Goal: Information Seeking & Learning: Learn about a topic

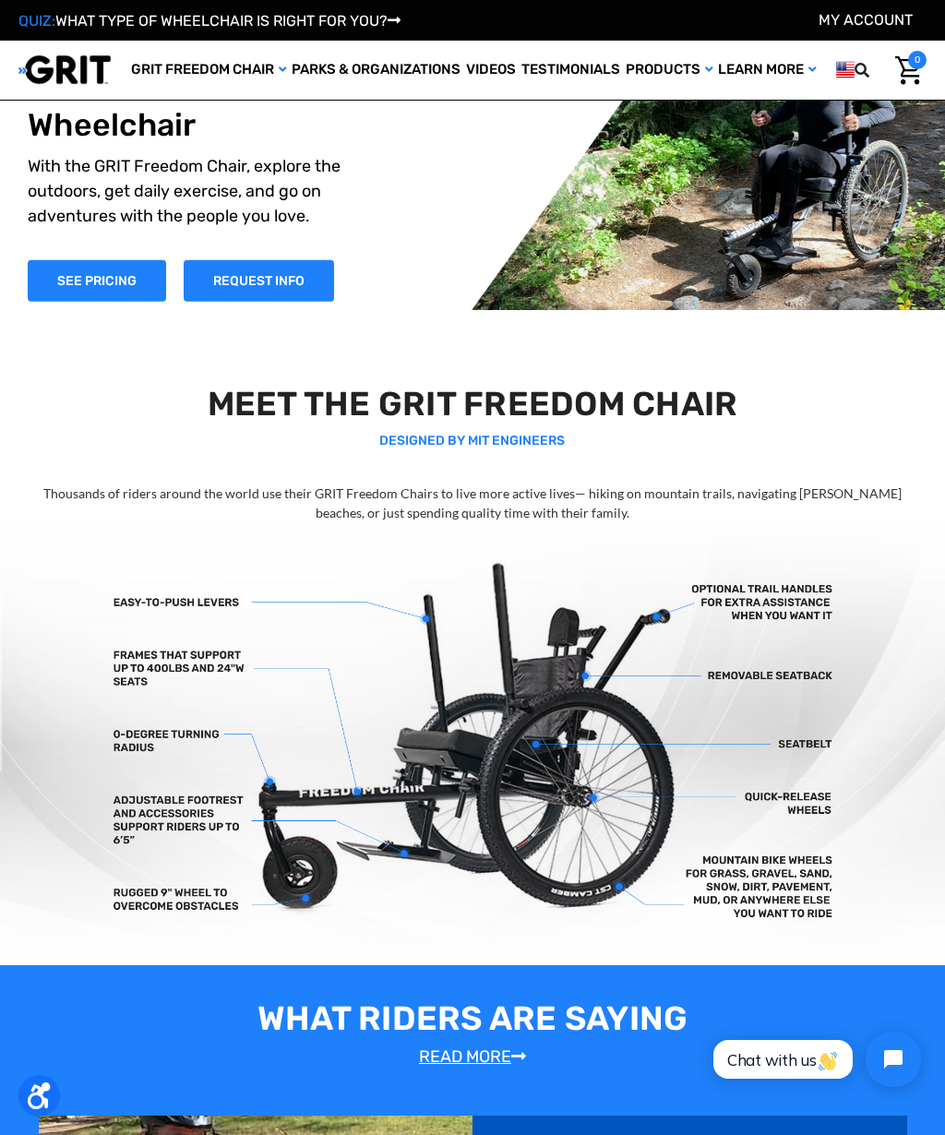
click at [115, 387] on h2 "MEET THE GRIT FREEDOM CHAIR" at bounding box center [473, 404] width 898 height 40
click at [92, 278] on link "SEE PRICING" at bounding box center [97, 281] width 138 height 42
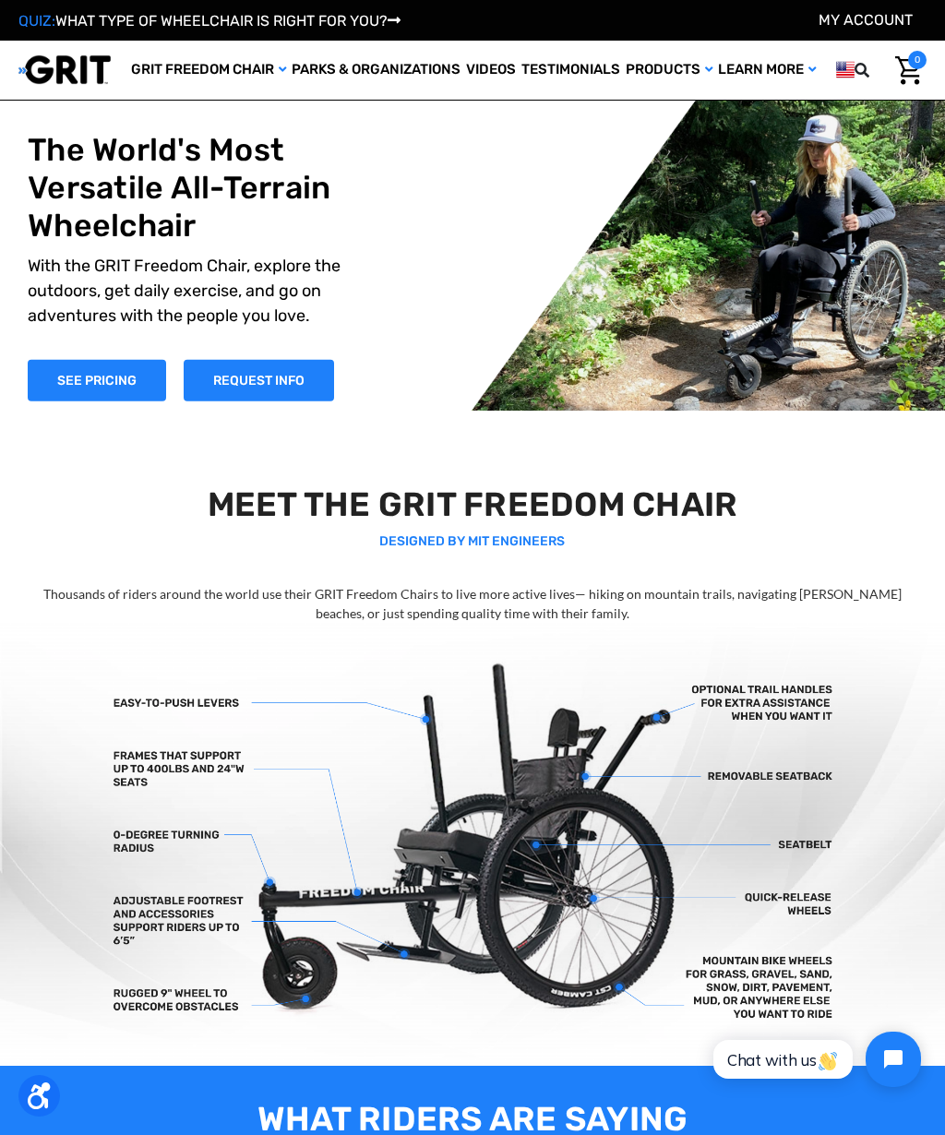
click at [32, 45] on header "Toggle menu My Cart 0 Search GRIT Freedom Chair Shop All Parks & Organizations …" at bounding box center [472, 70] width 945 height 59
click at [77, 96] on header "Toggle menu My Cart 0 Search GRIT Freedom Chair Shop All Parks & Organizations …" at bounding box center [472, 70] width 945 height 59
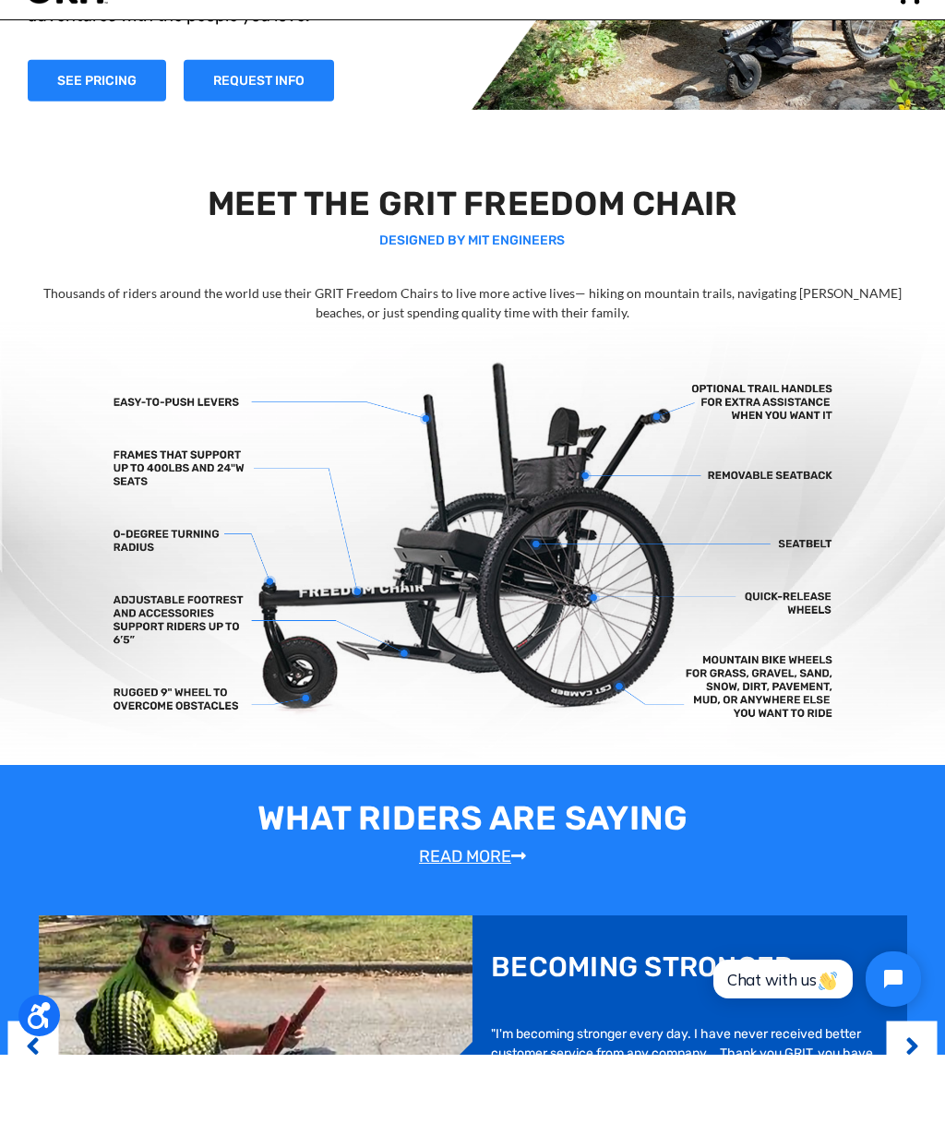
scroll to position [199, 0]
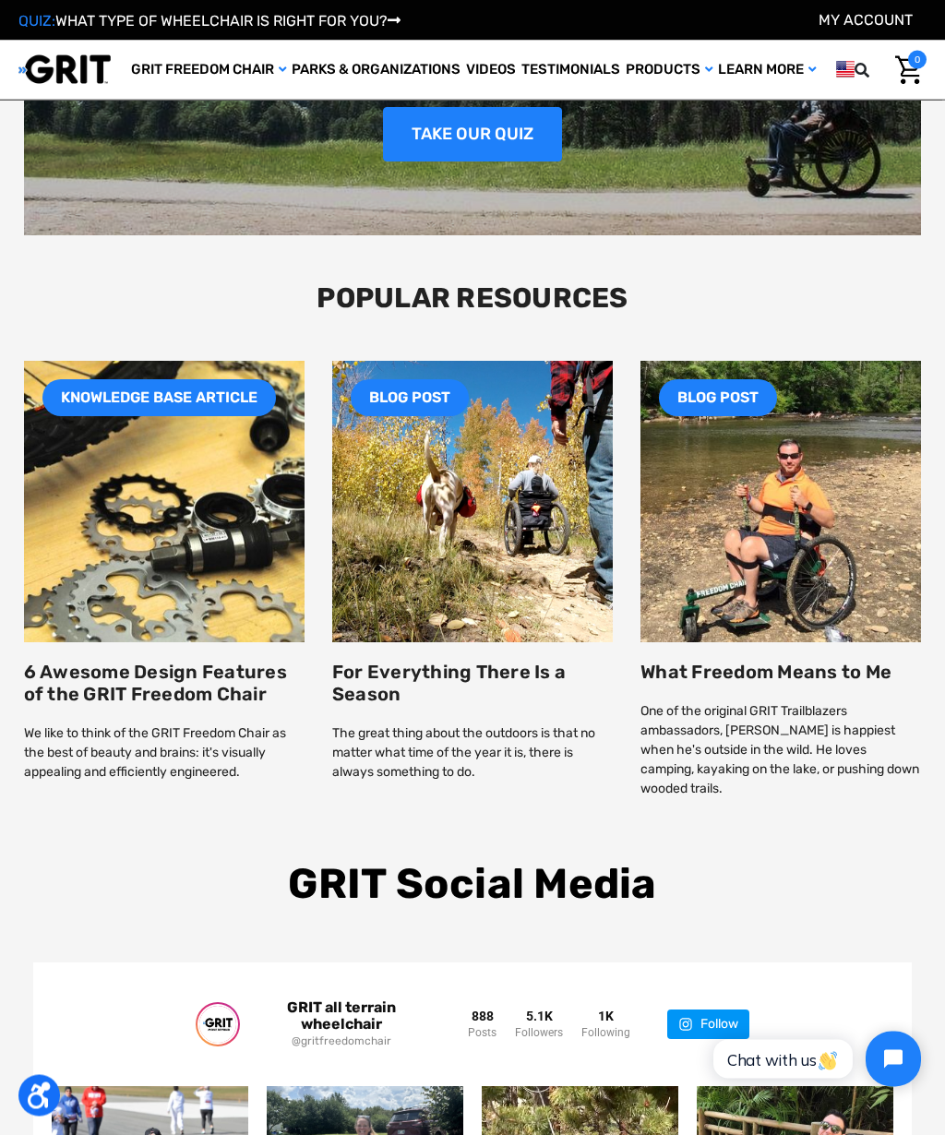
scroll to position [1831, 0]
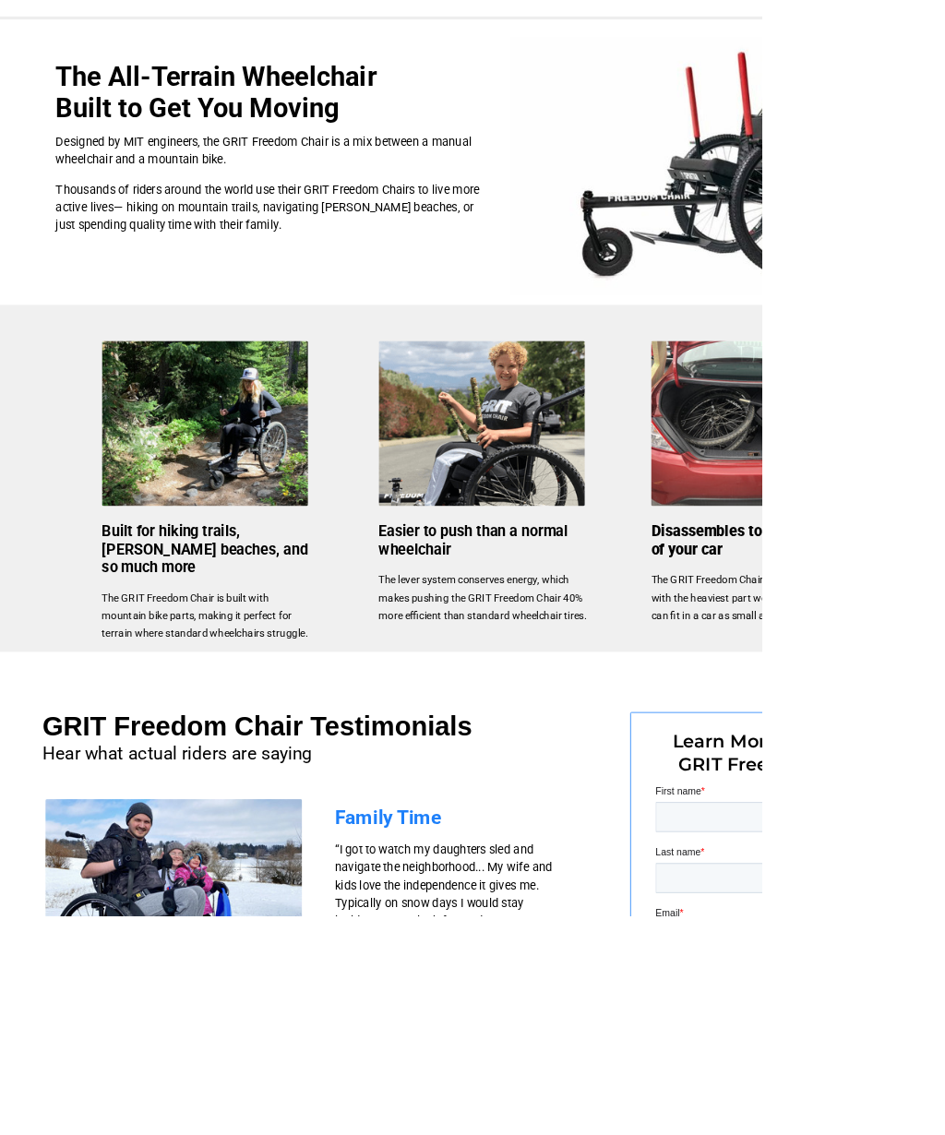
scroll to position [541, 0]
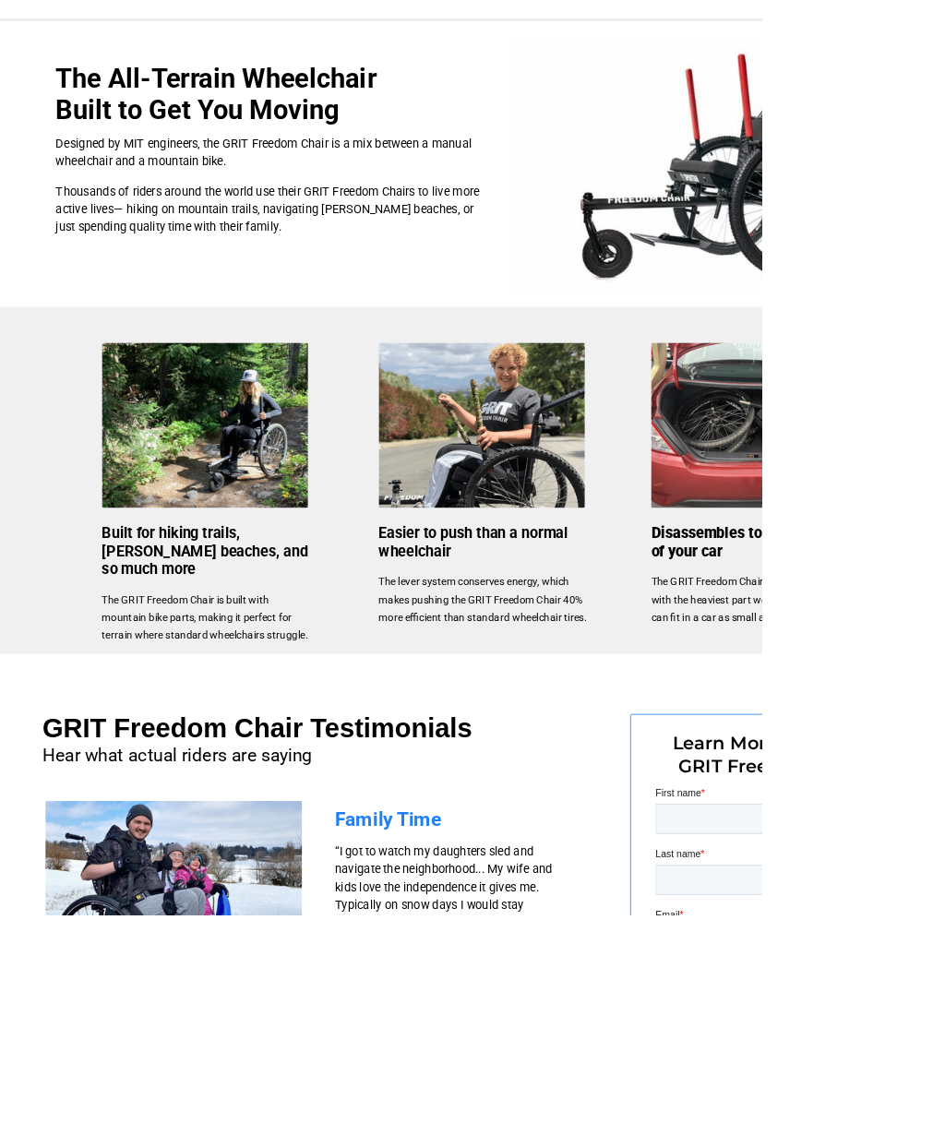
click at [621, 523] on img at bounding box center [598, 526] width 256 height 205
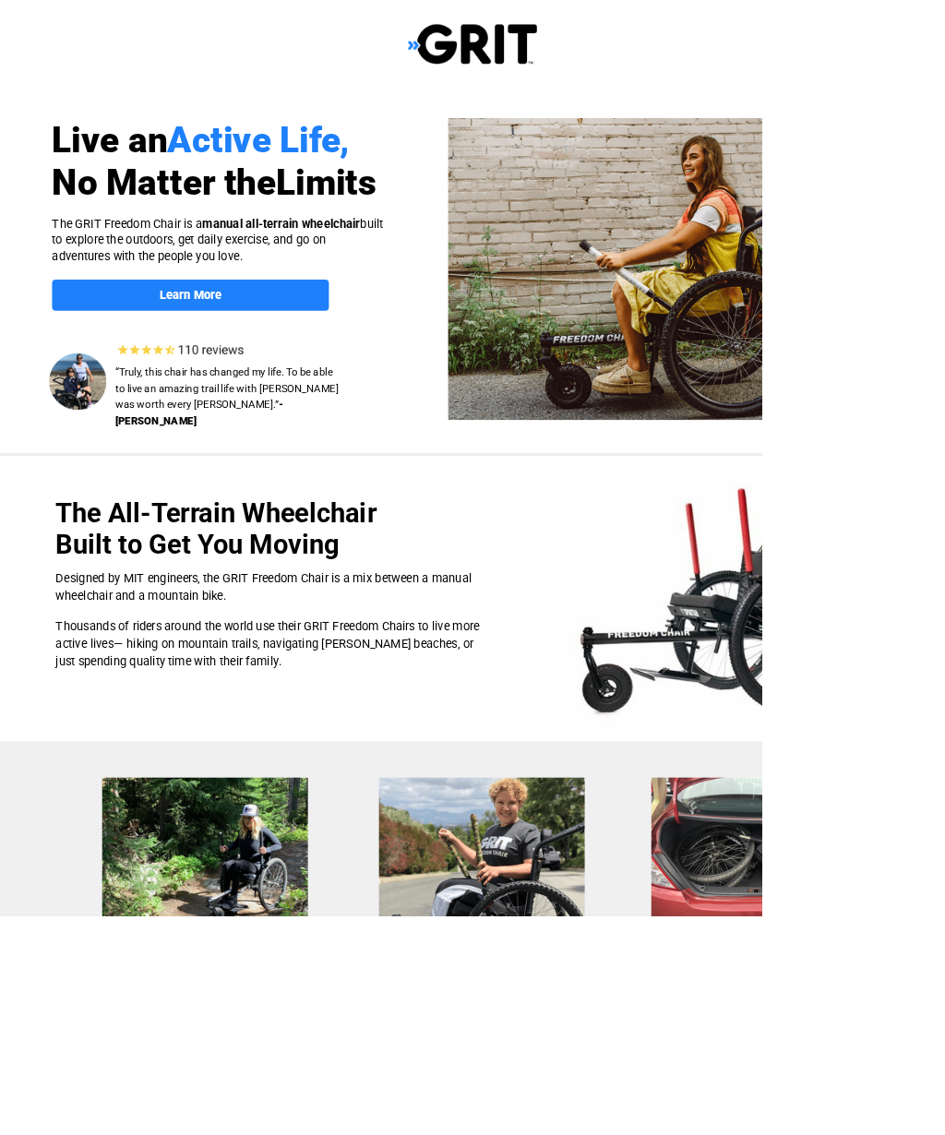
scroll to position [0, 0]
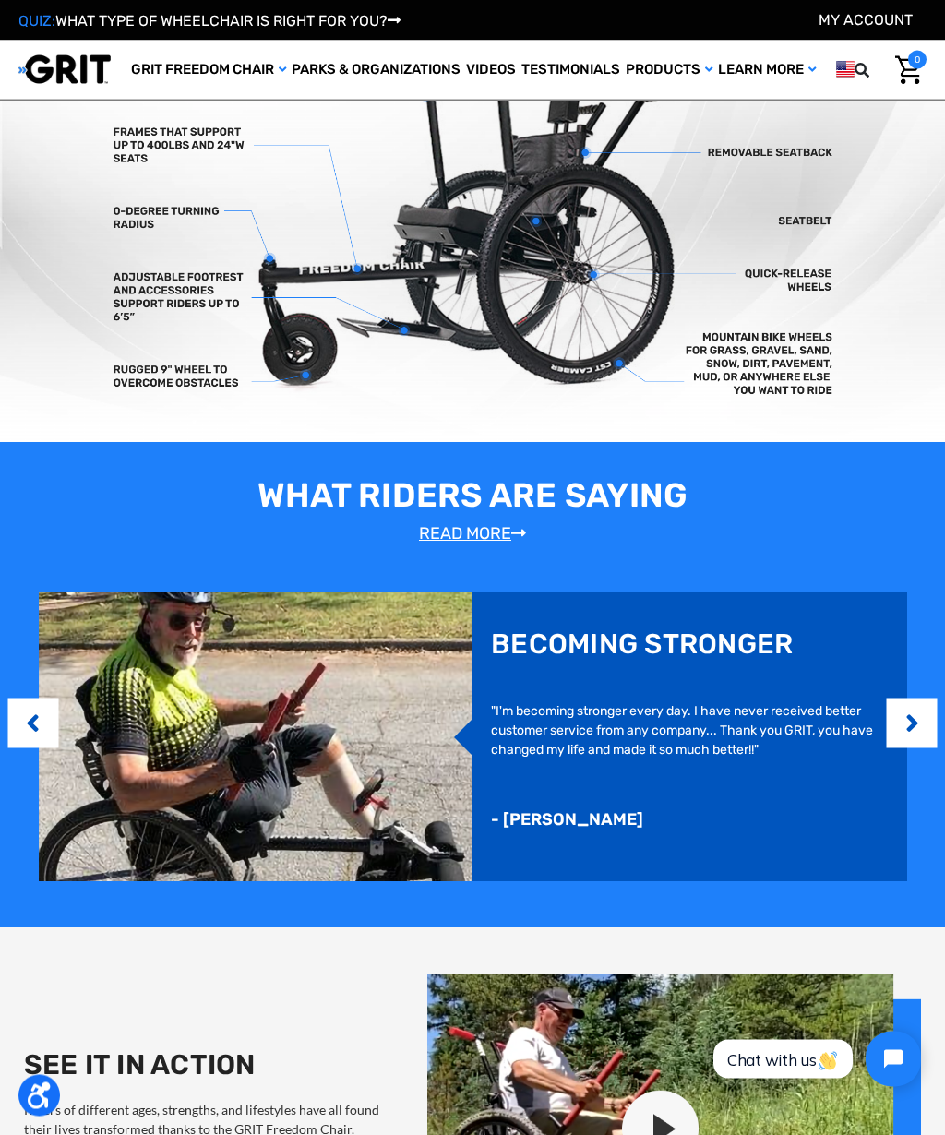
scroll to position [525, 0]
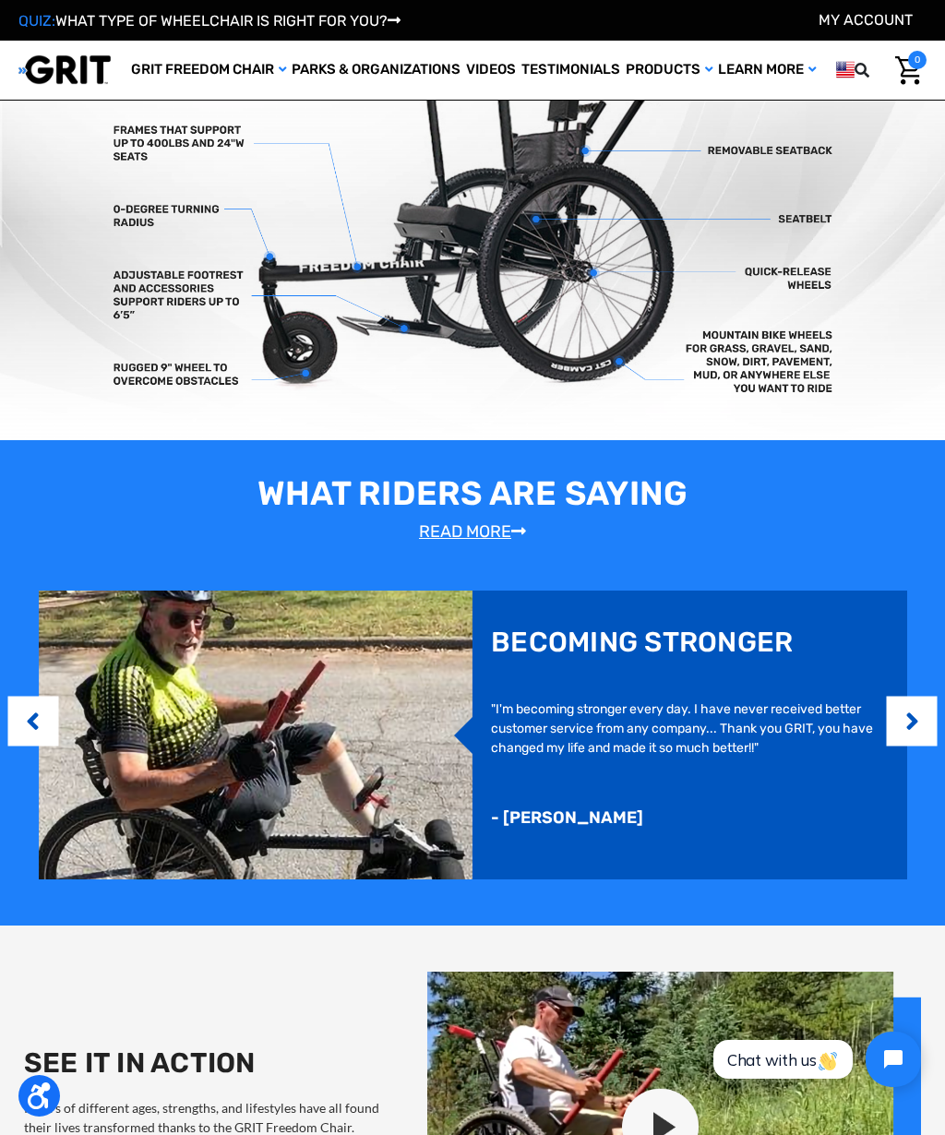
click at [902, 725] on button "Next" at bounding box center [911, 721] width 18 height 56
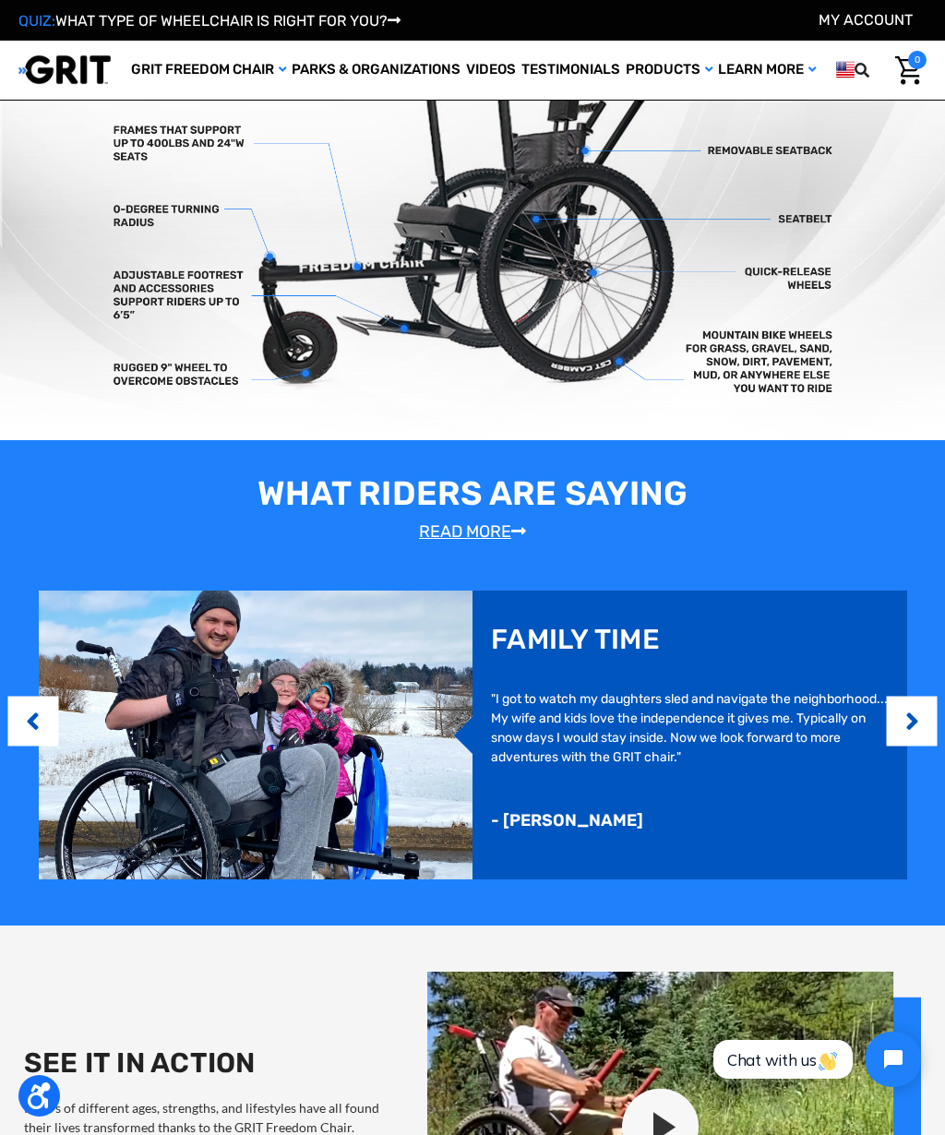
click at [907, 714] on button "Next" at bounding box center [911, 721] width 18 height 56
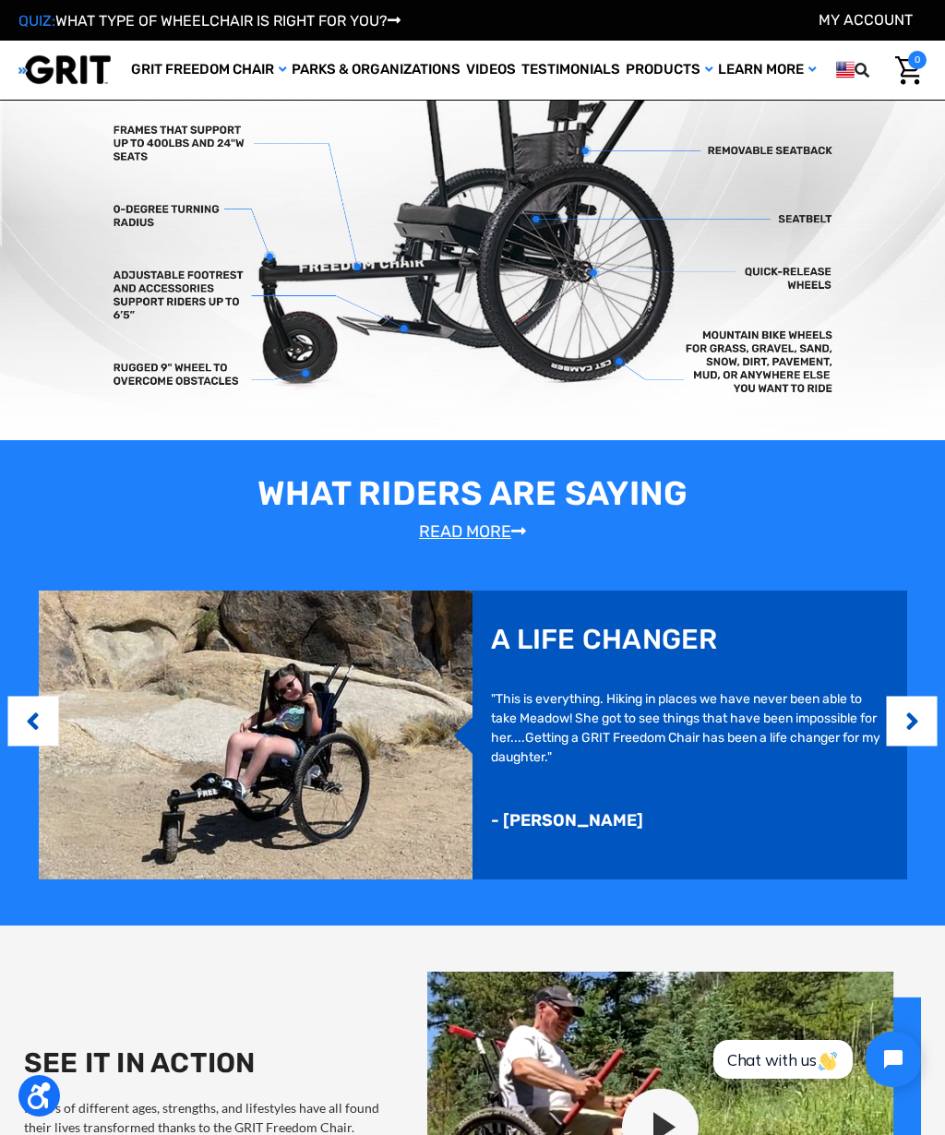
click at [912, 728] on button "Next" at bounding box center [911, 721] width 18 height 56
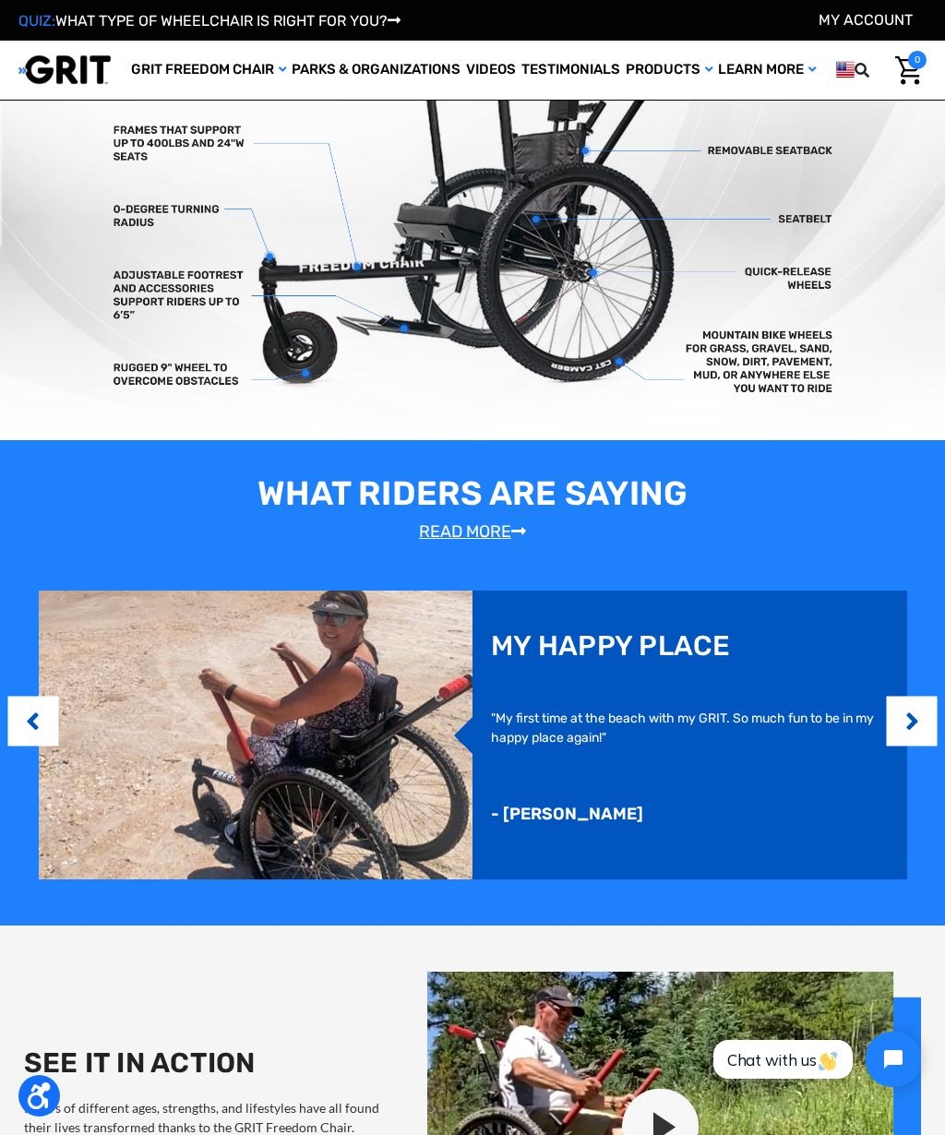
click at [905, 723] on button "Next" at bounding box center [911, 721] width 18 height 56
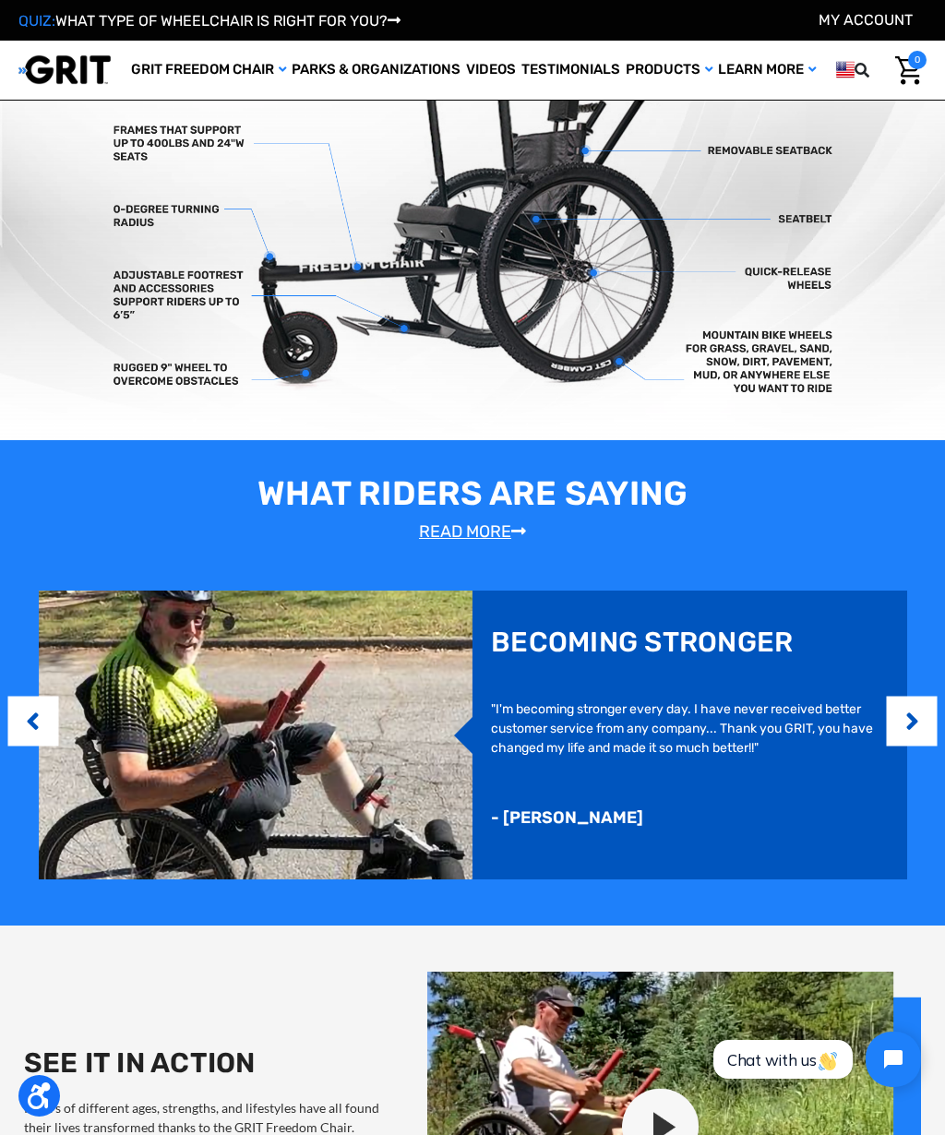
click at [902, 733] on button "Next" at bounding box center [911, 721] width 18 height 56
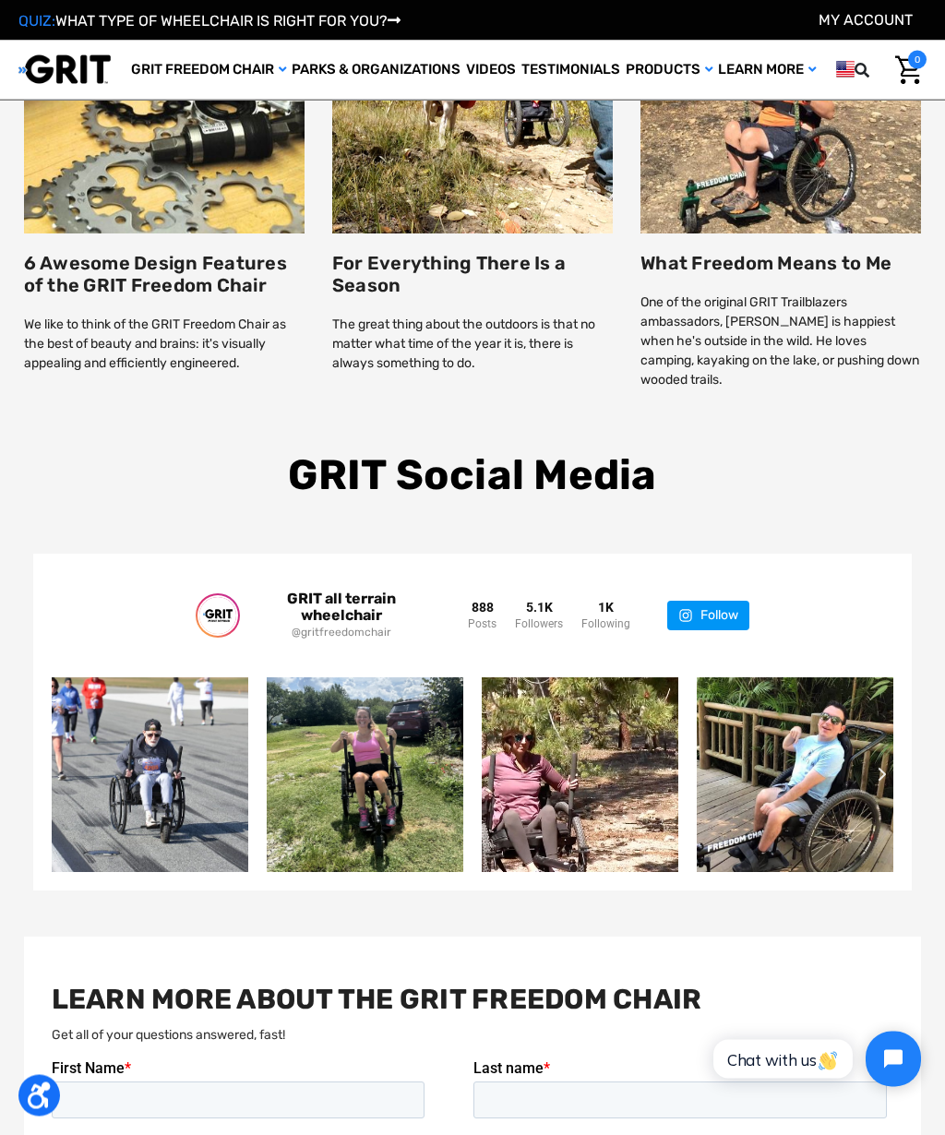
scroll to position [2353, 0]
